Goal: Check status: Verify the current state of an ongoing process or item

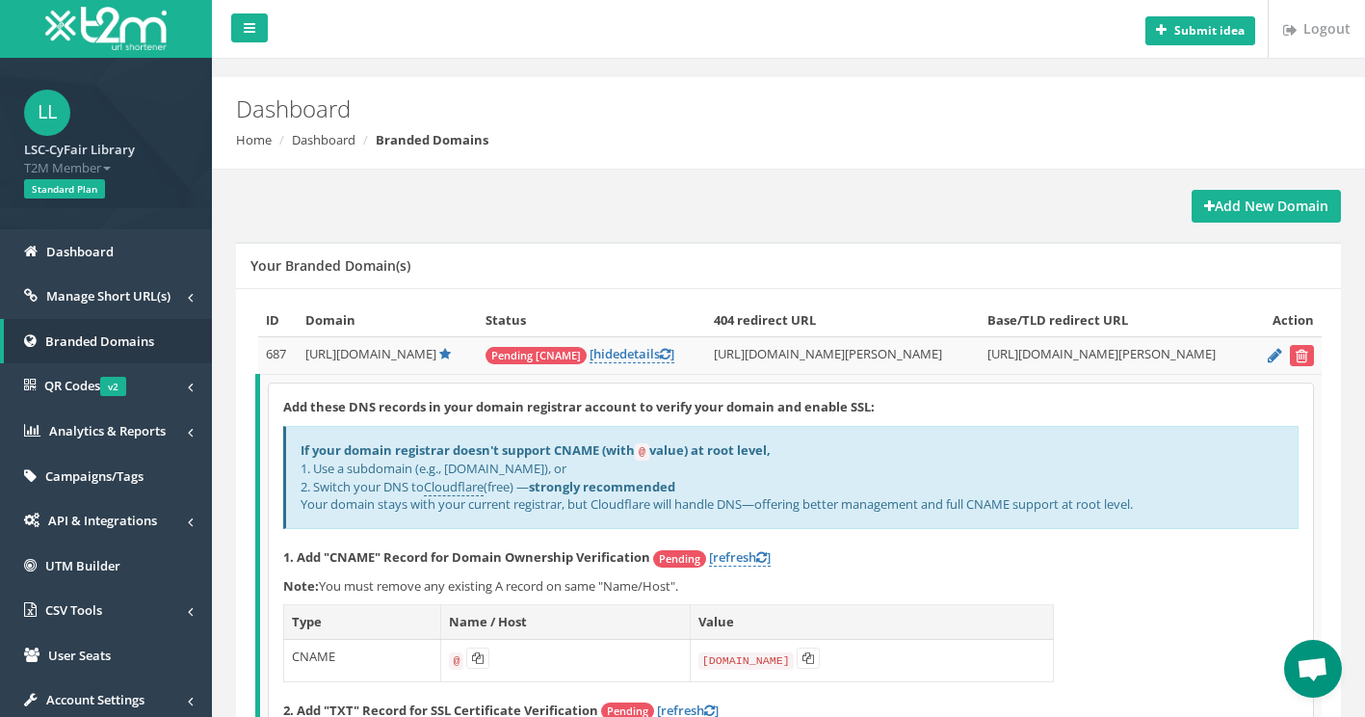
scroll to position [193, 0]
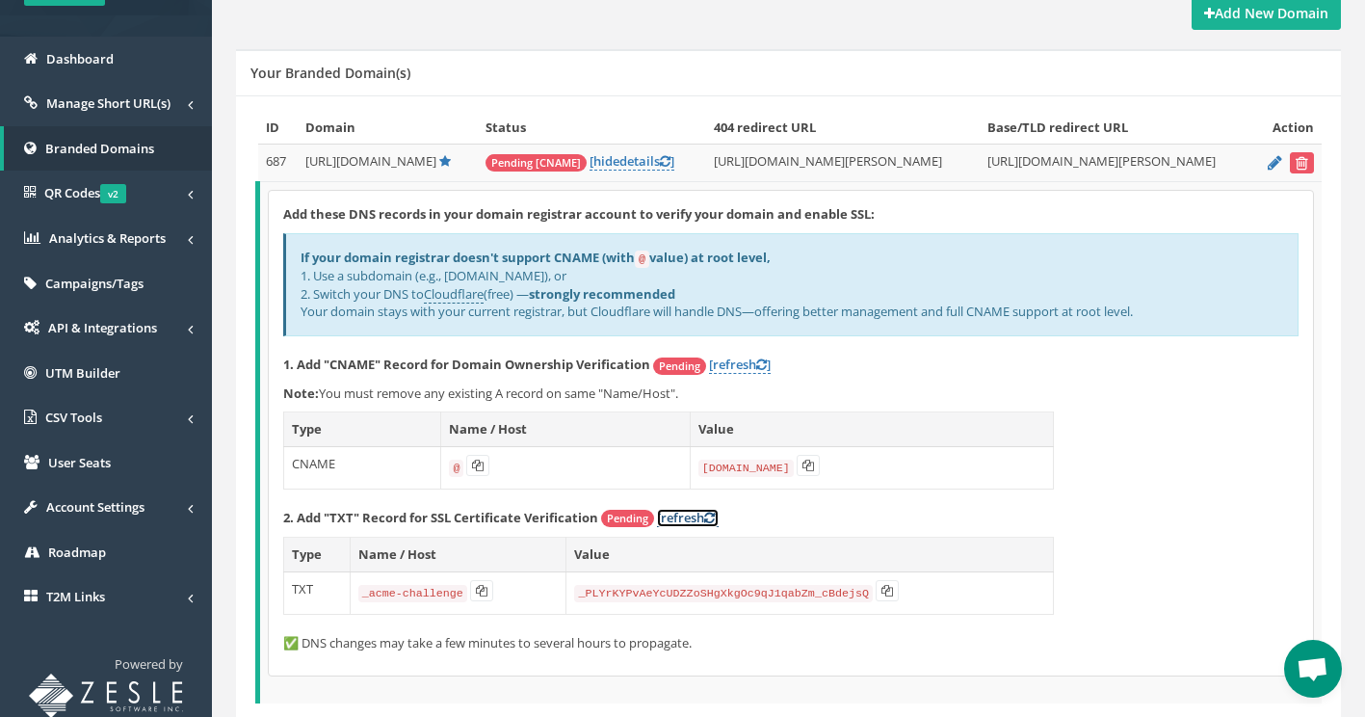
click at [675, 517] on link "[refresh ]" at bounding box center [688, 518] width 62 height 18
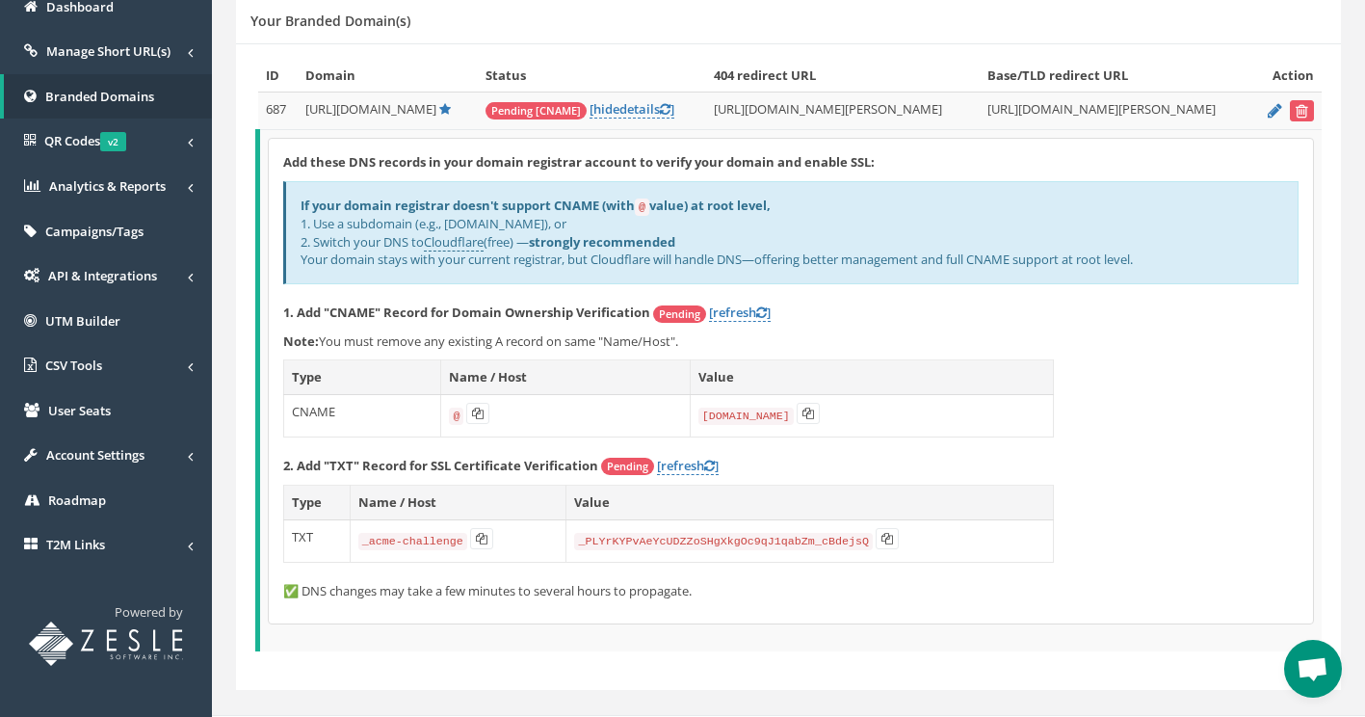
scroll to position [279, 0]
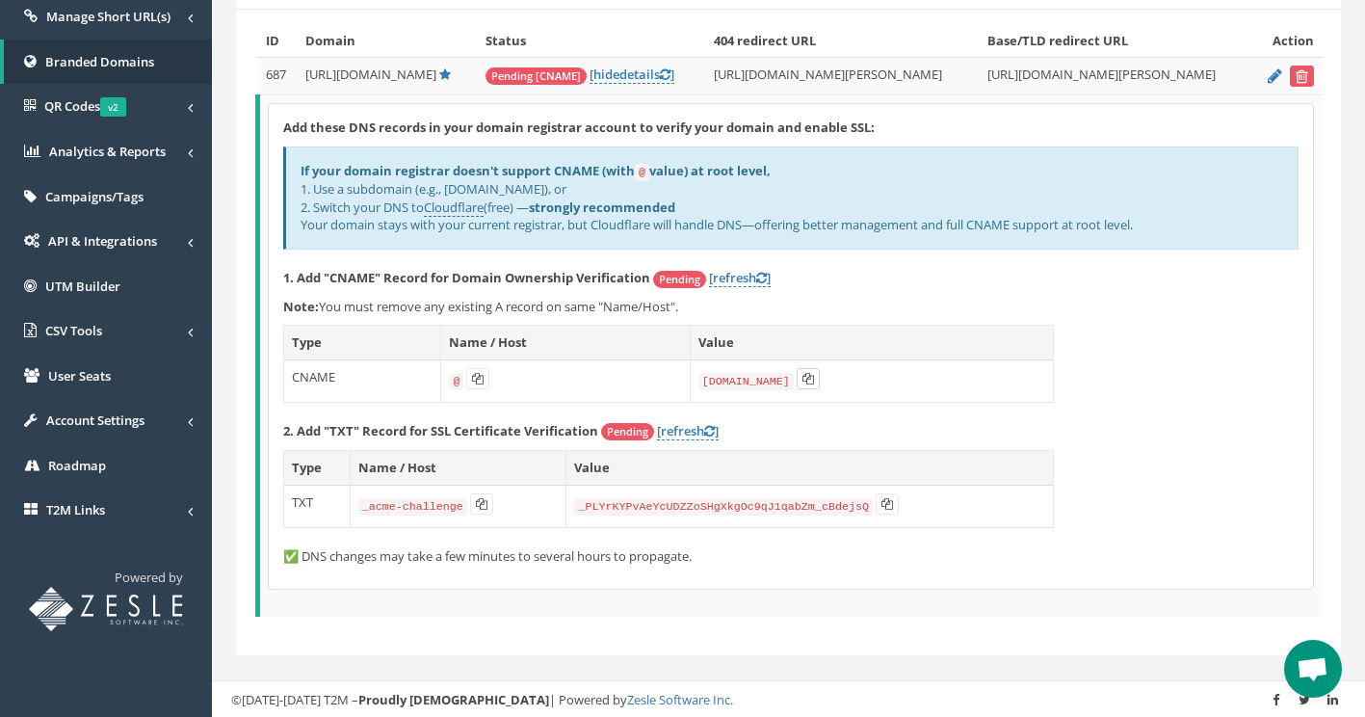
click at [804, 379] on icon at bounding box center [808, 379] width 12 height 12
click at [476, 498] on icon at bounding box center [482, 504] width 12 height 12
click at [881, 505] on icon at bounding box center [887, 504] width 12 height 12
click at [681, 431] on link "[refresh ]" at bounding box center [688, 431] width 62 height 18
click at [881, 504] on icon at bounding box center [887, 504] width 12 height 12
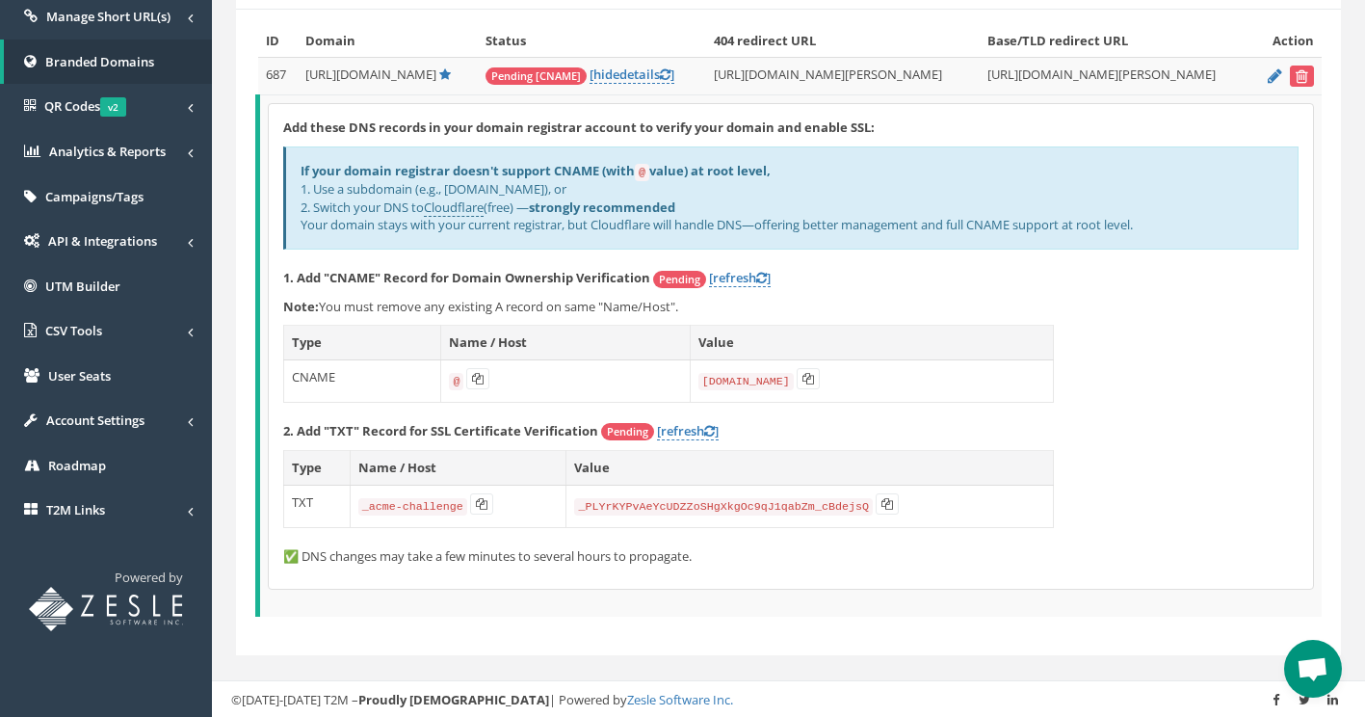
scroll to position [183, 0]
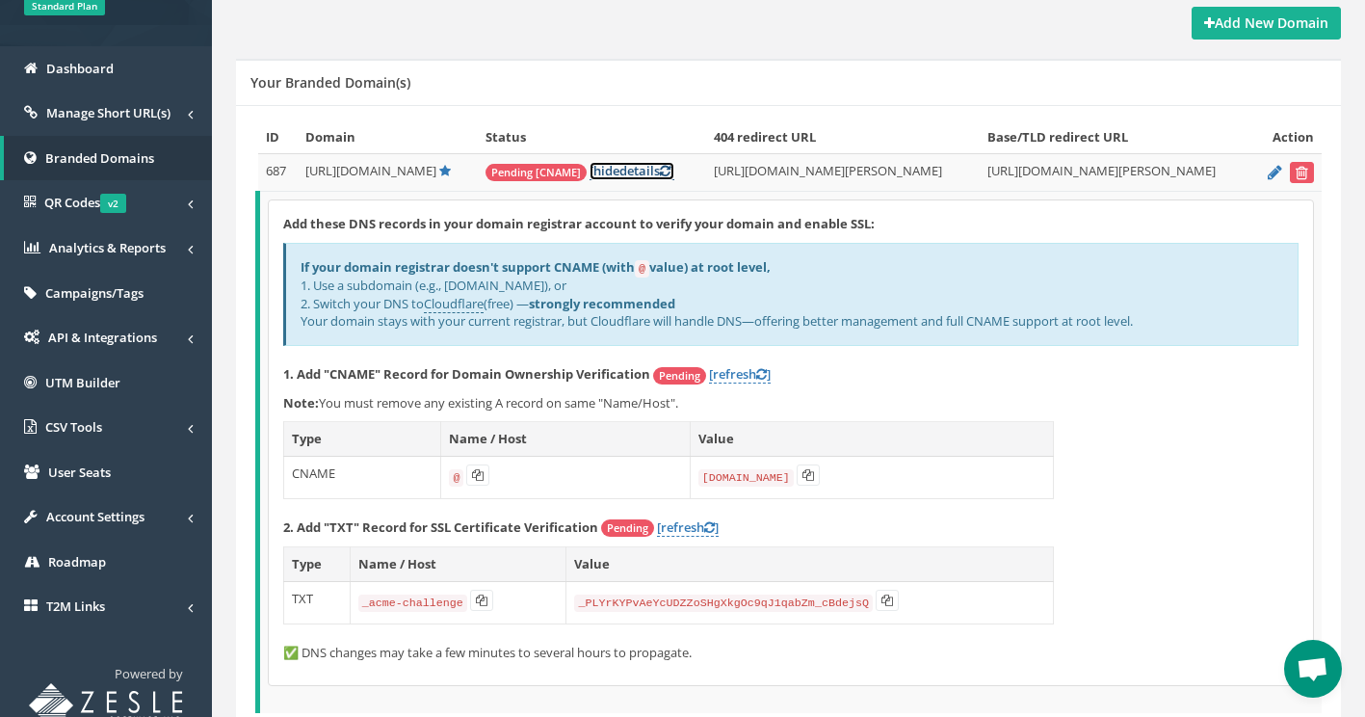
click at [660, 166] on icon at bounding box center [665, 171] width 11 height 13
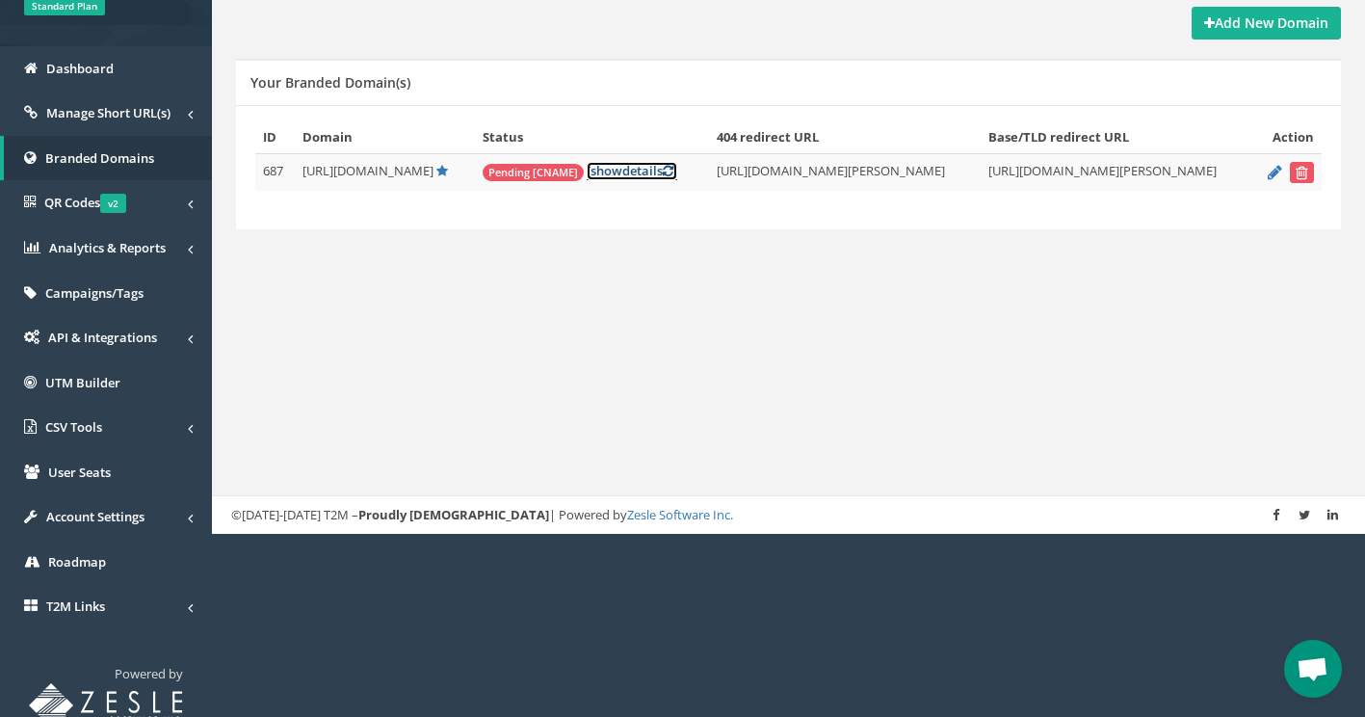
click at [663, 166] on icon at bounding box center [668, 171] width 11 height 13
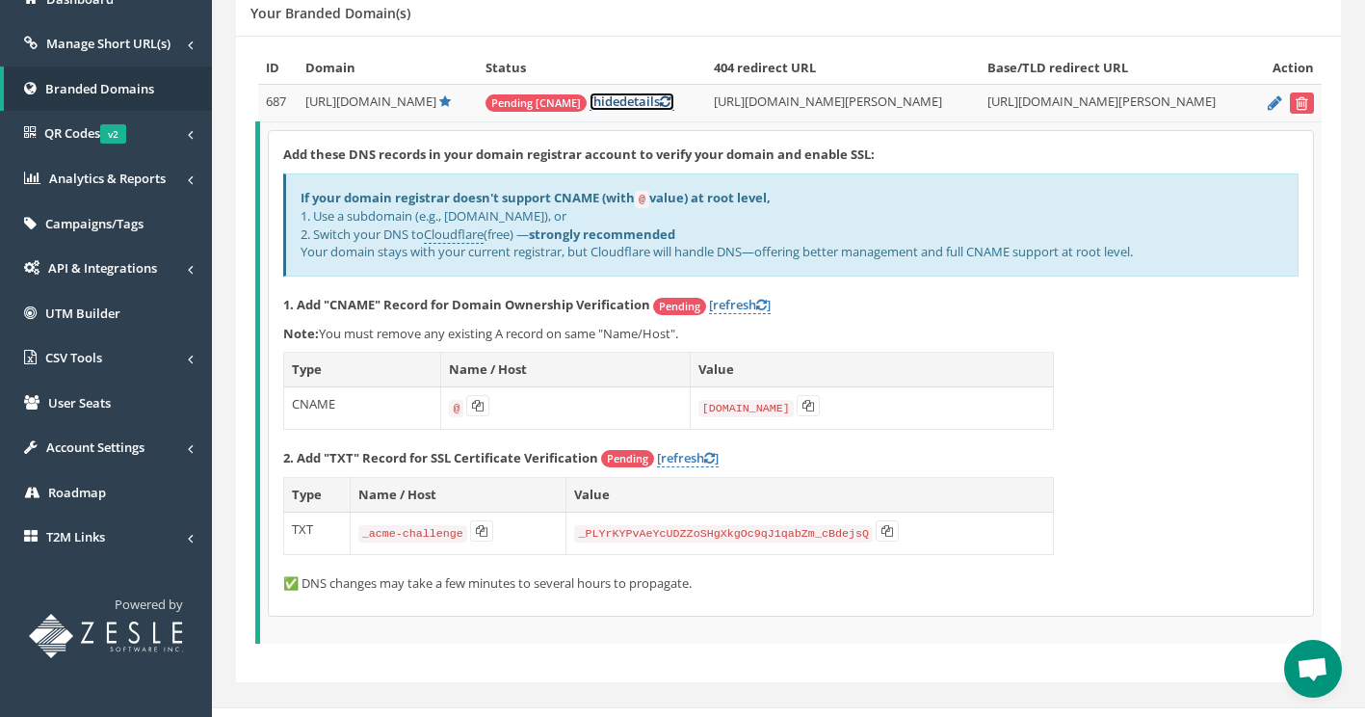
scroll to position [279, 0]
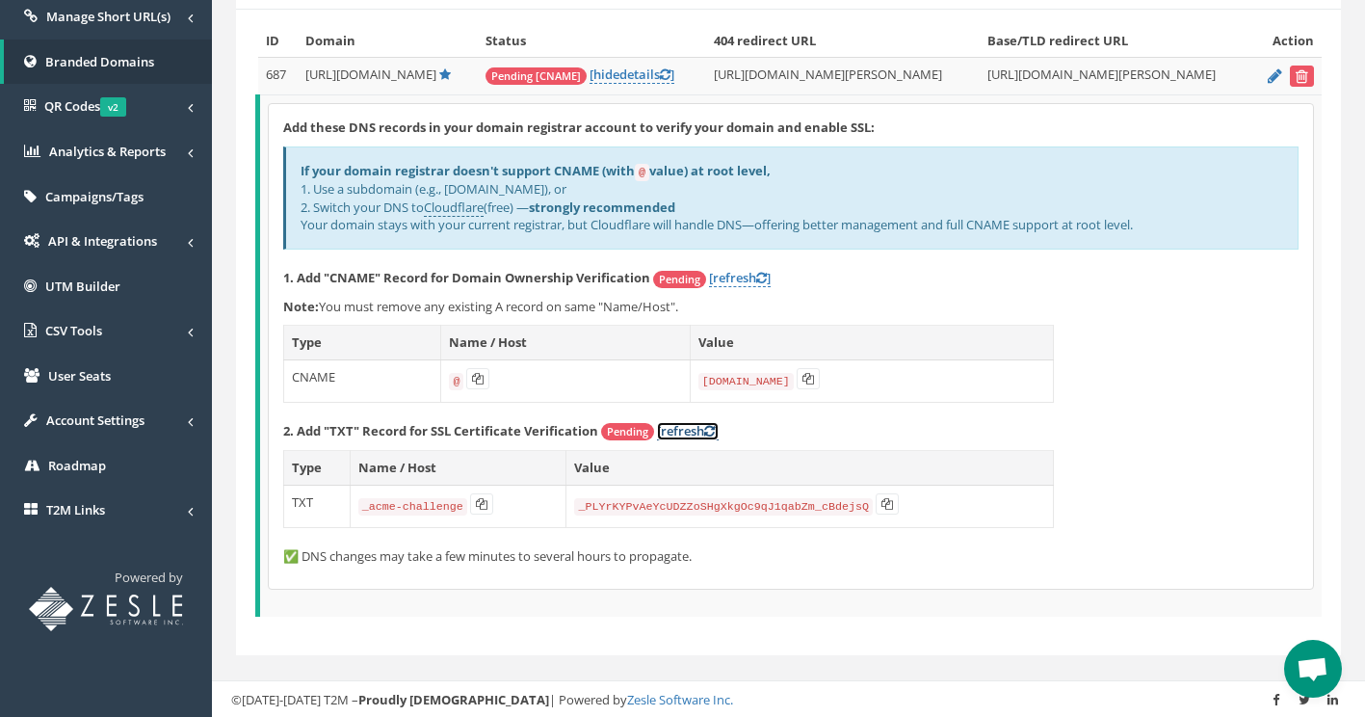
click at [687, 428] on link "[refresh ]" at bounding box center [688, 431] width 62 height 18
click at [476, 381] on icon at bounding box center [478, 379] width 12 height 12
click at [805, 381] on icon at bounding box center [808, 379] width 12 height 12
click at [814, 380] on button at bounding box center [808, 378] width 23 height 21
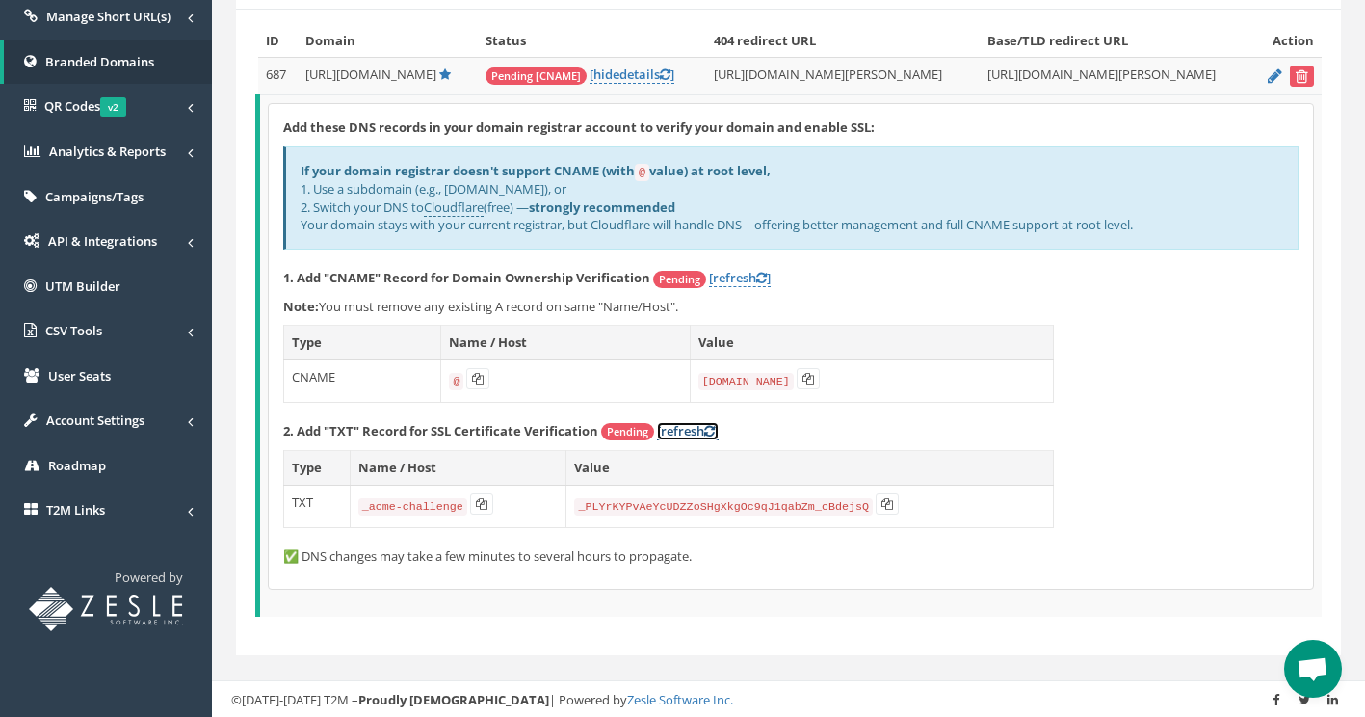
click at [678, 432] on link "[refresh ]" at bounding box center [688, 431] width 62 height 18
click at [728, 271] on link "[refresh ]" at bounding box center [740, 278] width 62 height 18
click at [696, 433] on link "[refresh ]" at bounding box center [688, 431] width 62 height 18
click at [743, 277] on link "[refresh ]" at bounding box center [740, 278] width 62 height 18
click at [747, 276] on link "[refresh ]" at bounding box center [740, 278] width 62 height 18
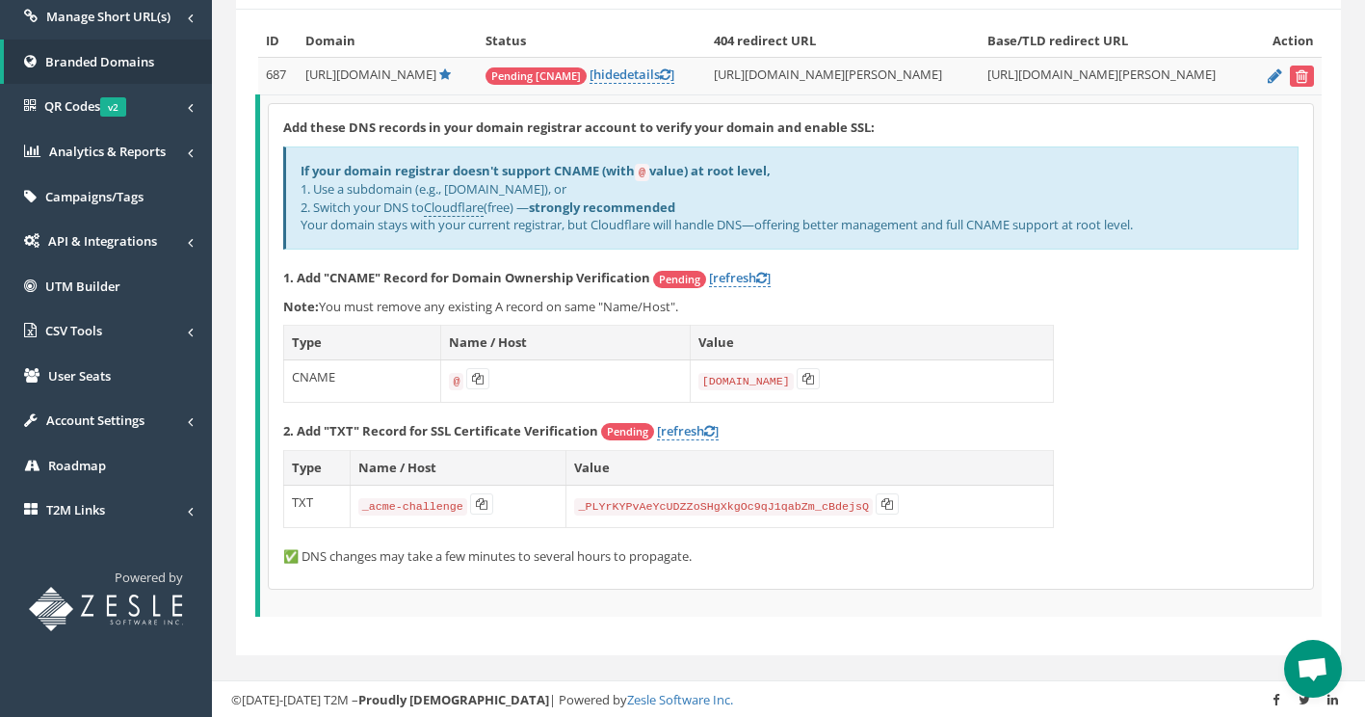
drag, startPoint x: 696, startPoint y: 378, endPoint x: 784, endPoint y: 382, distance: 88.8
click at [784, 382] on code "[DOMAIN_NAME]" at bounding box center [745, 381] width 95 height 17
drag, startPoint x: 784, startPoint y: 382, endPoint x: 764, endPoint y: 381, distance: 20.3
copy code "[DOMAIN_NAME]"
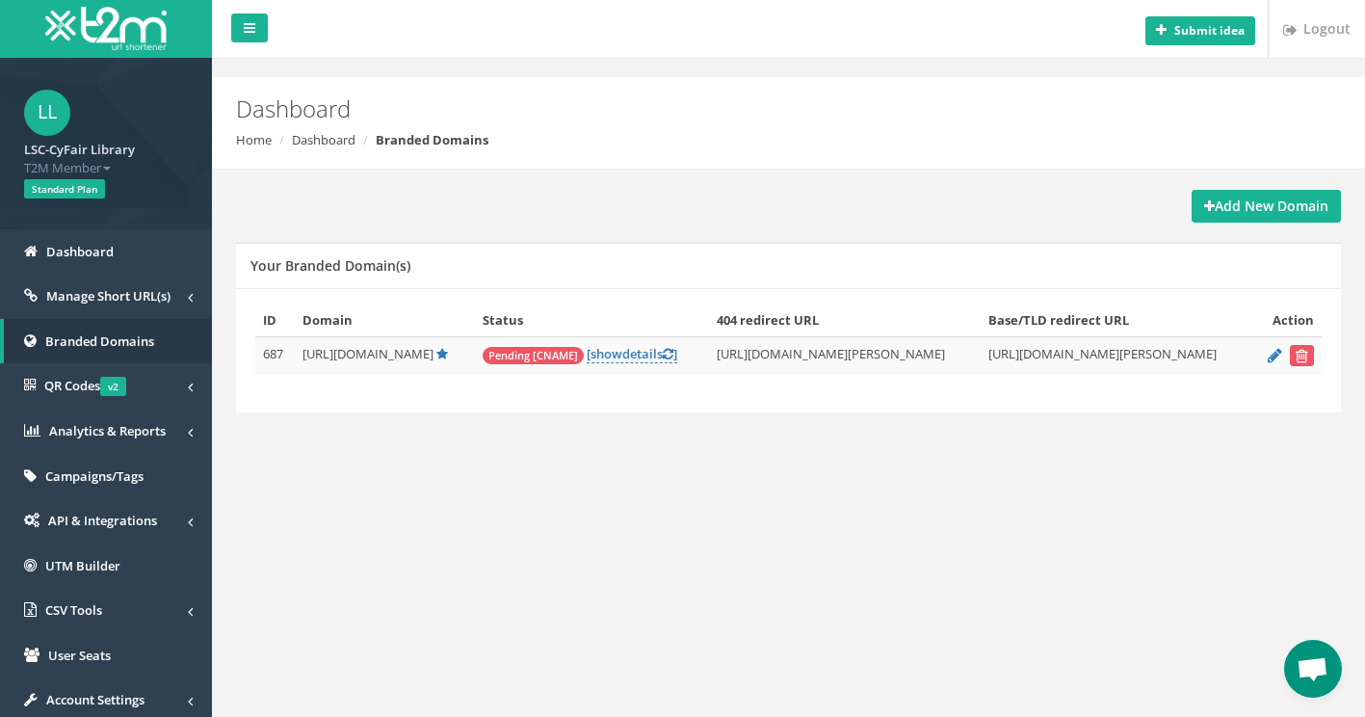
scroll to position [194, 0]
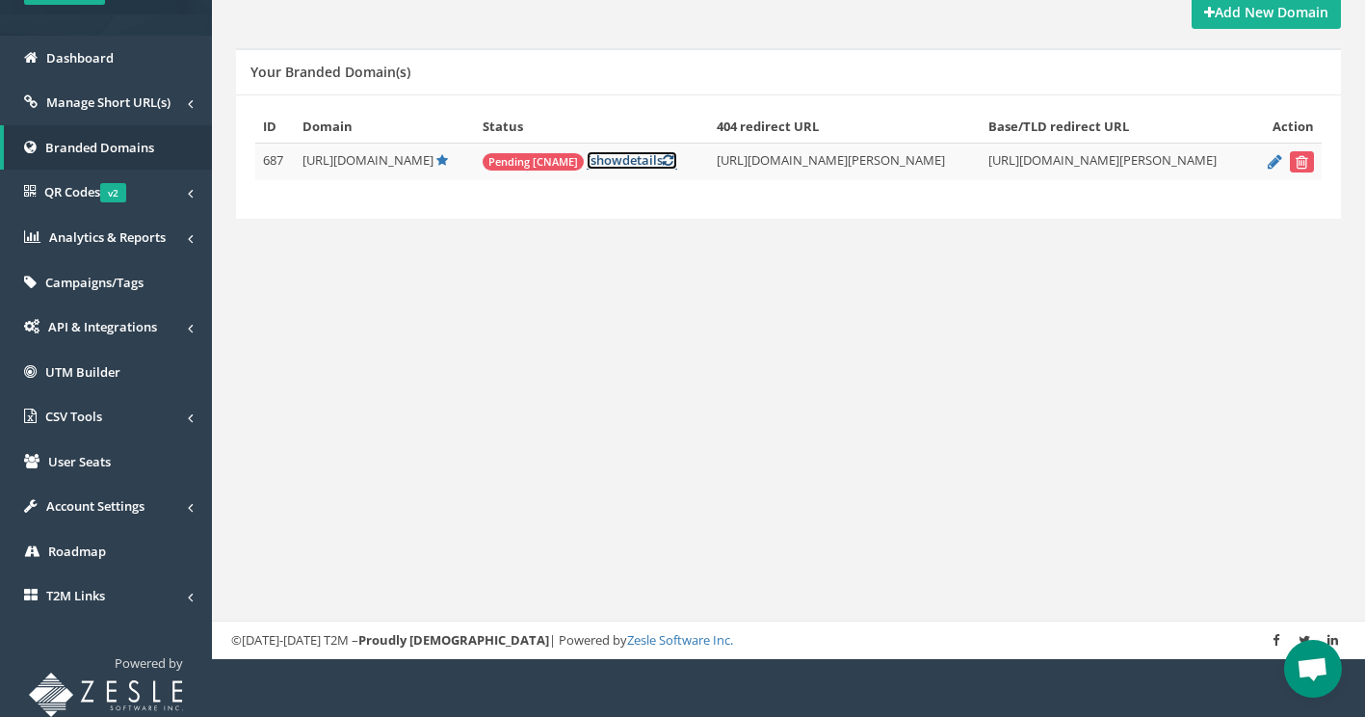
click at [595, 159] on link "[ show details ]" at bounding box center [632, 160] width 91 height 18
